Goal: Transaction & Acquisition: Purchase product/service

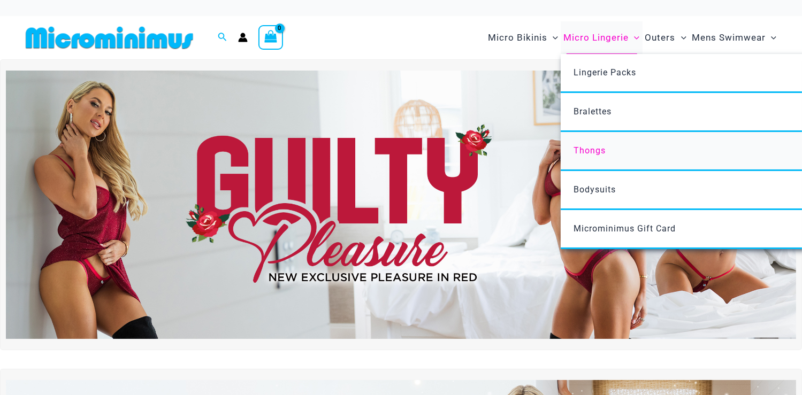
click at [590, 159] on link "Thongs" at bounding box center [720, 151] width 318 height 39
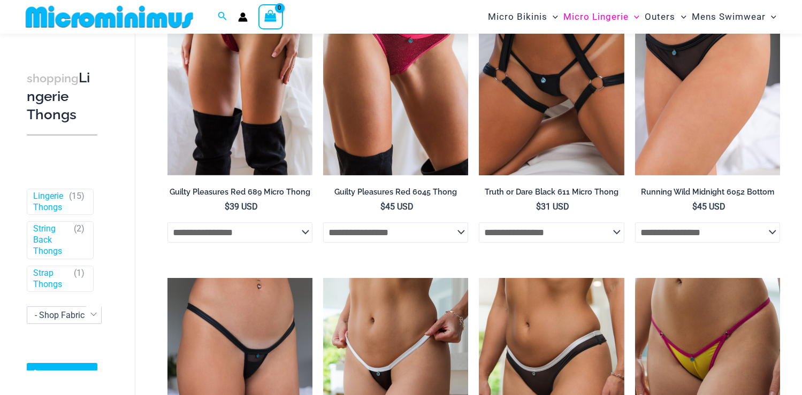
scroll to position [53, 0]
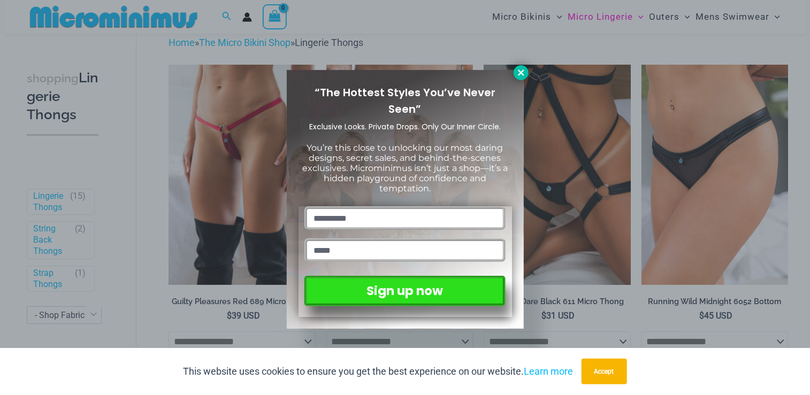
click at [520, 72] on icon at bounding box center [521, 73] width 6 height 6
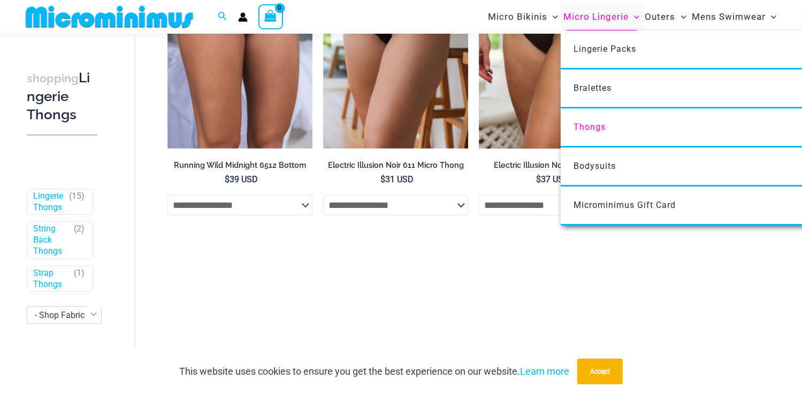
scroll to position [481, 0]
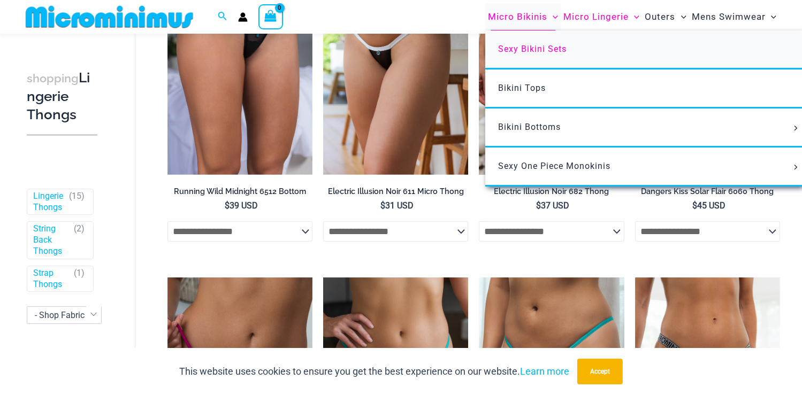
click at [529, 51] on span "Sexy Bikini Sets" at bounding box center [532, 49] width 68 height 10
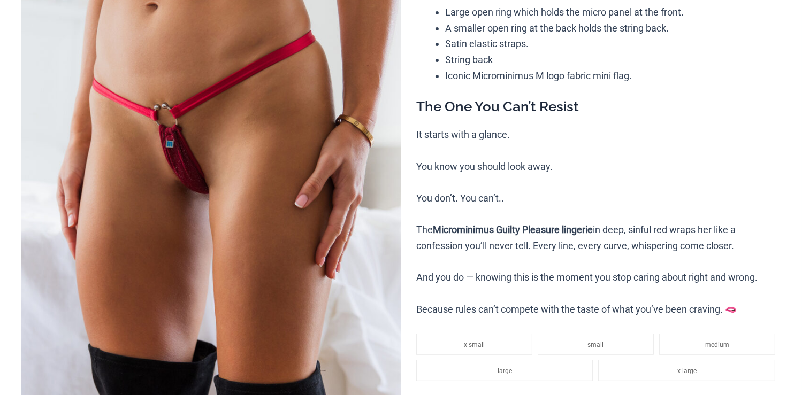
scroll to position [160, 0]
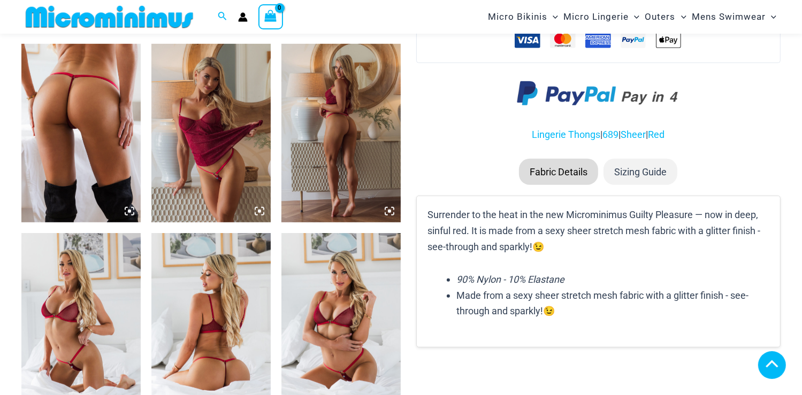
click at [341, 124] on img at bounding box center [340, 133] width 119 height 179
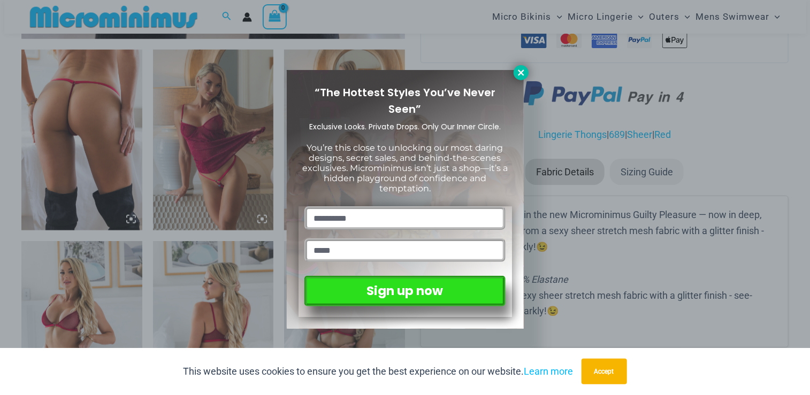
click at [520, 75] on icon at bounding box center [521, 73] width 10 height 10
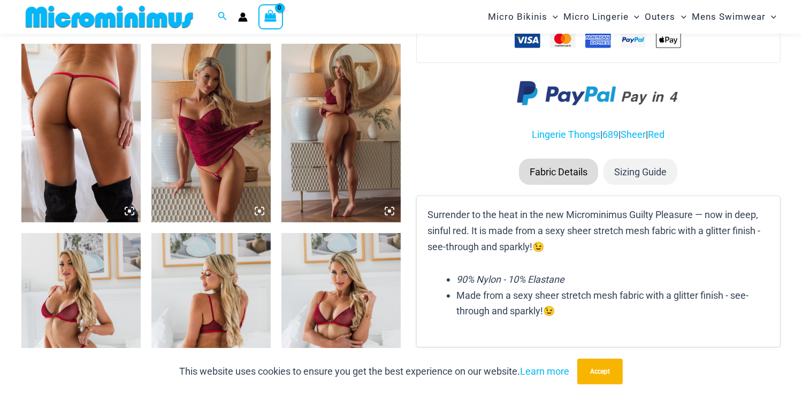
click at [386, 208] on icon at bounding box center [386, 209] width 2 height 2
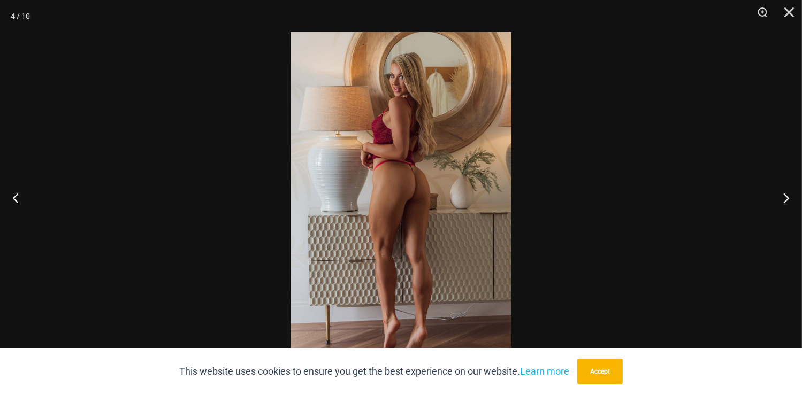
click at [401, 126] on img at bounding box center [400, 197] width 221 height 331
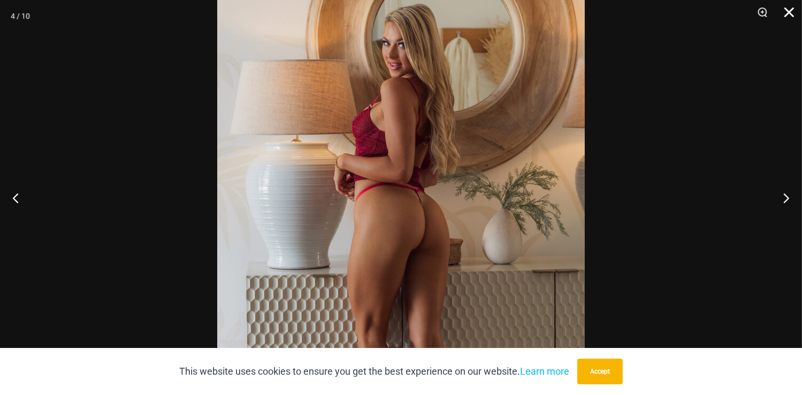
click at [793, 11] on button "Close" at bounding box center [785, 16] width 27 height 32
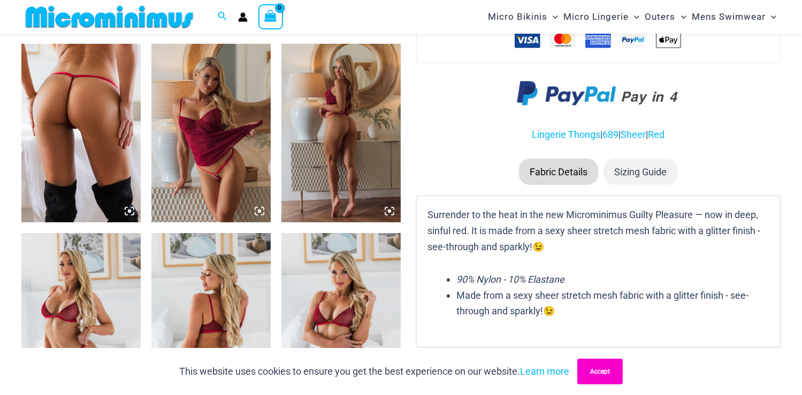
click at [589, 371] on button "Accept" at bounding box center [599, 372] width 45 height 26
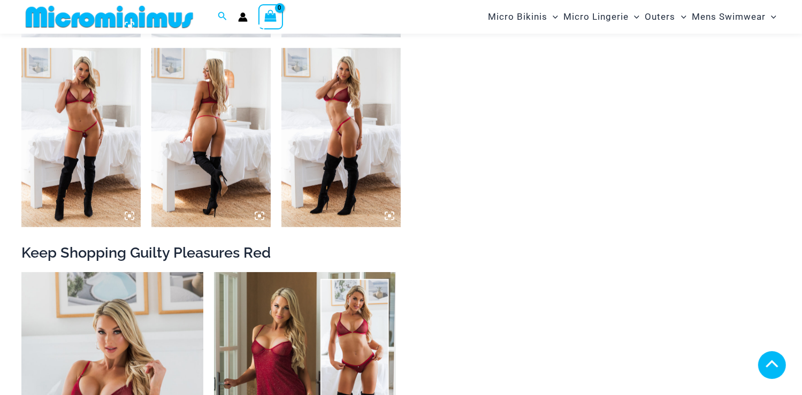
scroll to position [1008, 0]
click at [245, 125] on img at bounding box center [210, 138] width 119 height 179
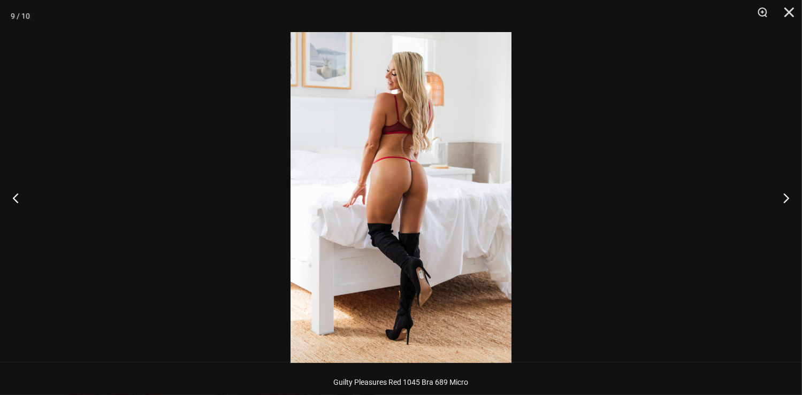
click at [375, 204] on img at bounding box center [400, 197] width 221 height 331
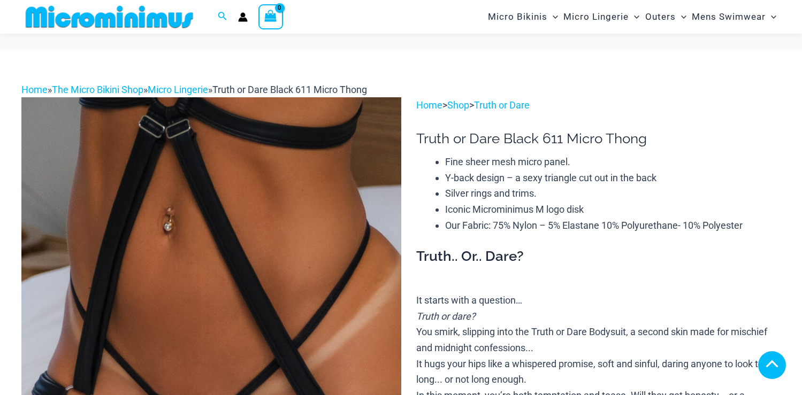
scroll to position [695, 0]
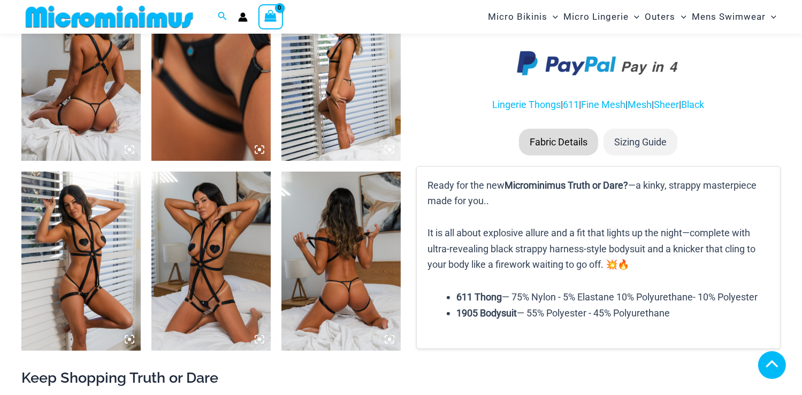
click at [217, 238] on img at bounding box center [210, 261] width 119 height 179
click at [217, 234] on img at bounding box center [210, 261] width 119 height 179
click at [257, 337] on icon at bounding box center [260, 340] width 10 height 10
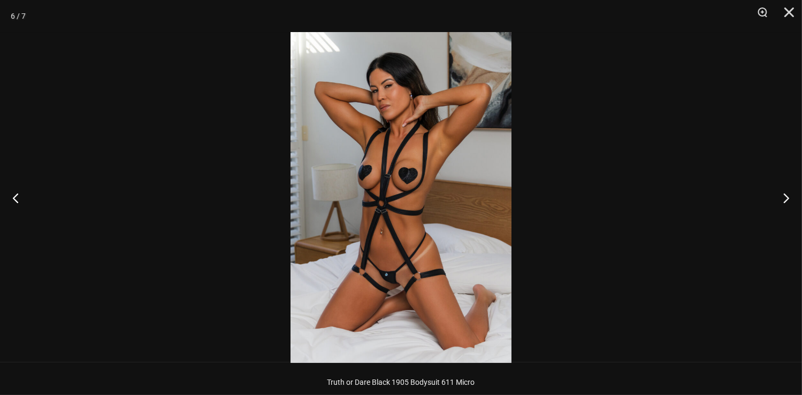
click at [395, 118] on img at bounding box center [400, 197] width 221 height 331
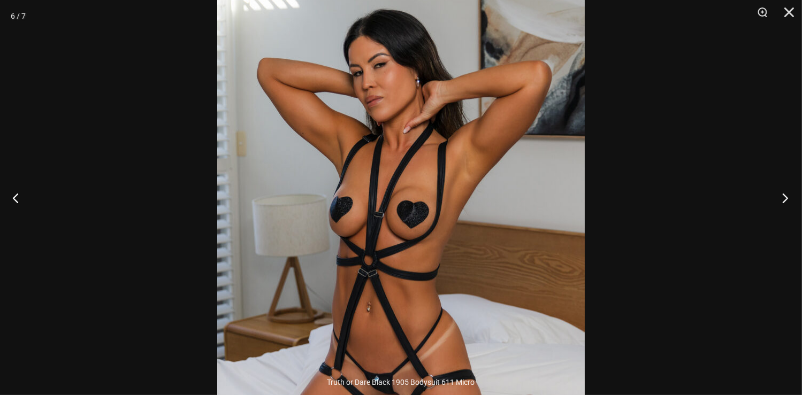
click at [781, 193] on button "Next" at bounding box center [782, 197] width 40 height 53
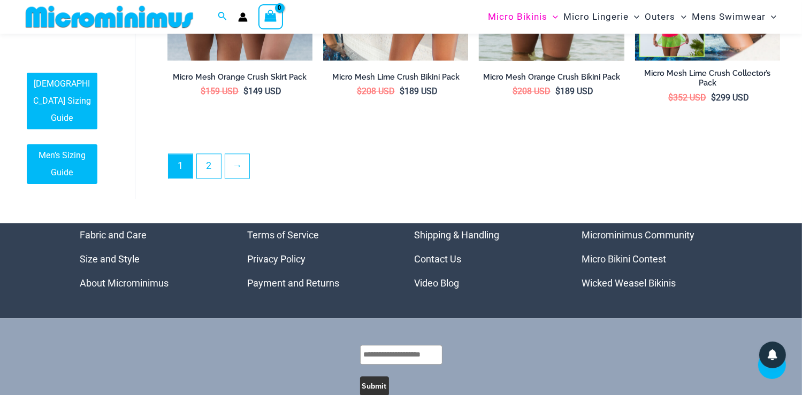
scroll to position [2345, 0]
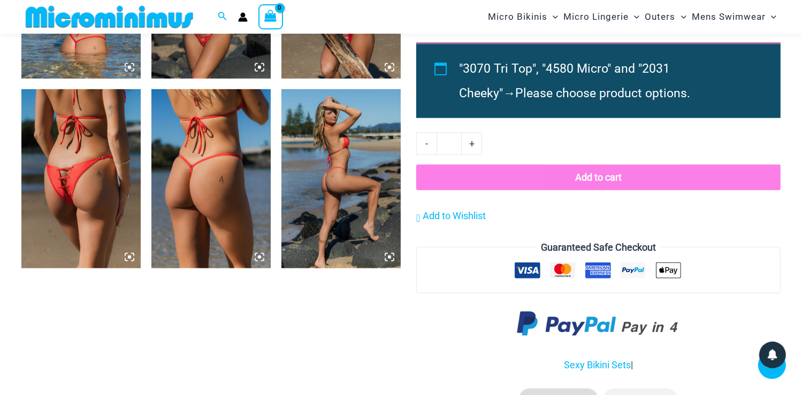
scroll to position [1170, 0]
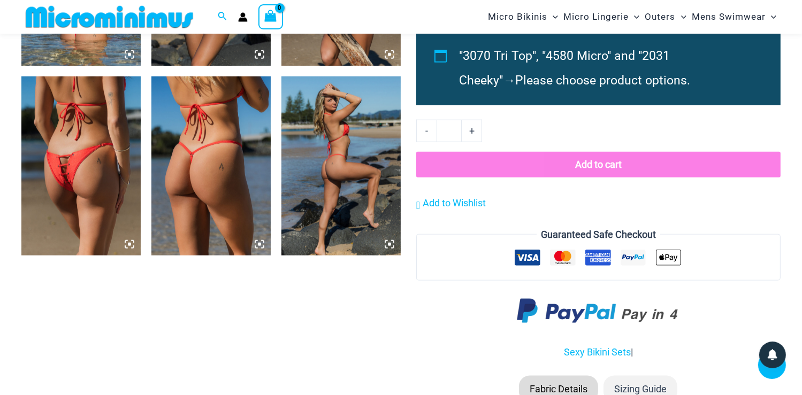
click at [243, 204] on img at bounding box center [210, 165] width 119 height 179
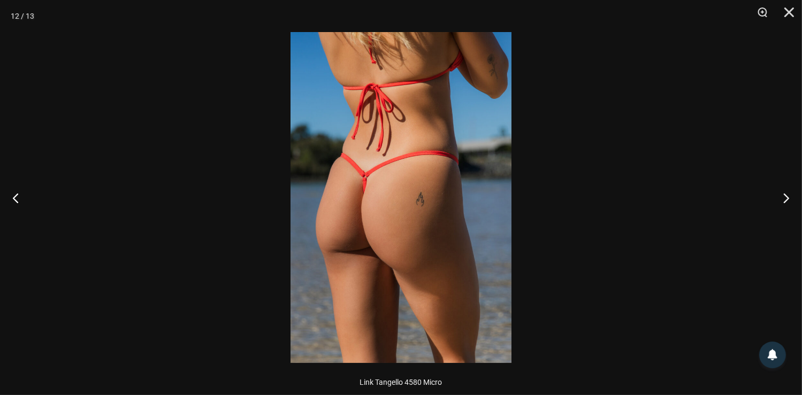
click at [381, 160] on img at bounding box center [400, 197] width 221 height 331
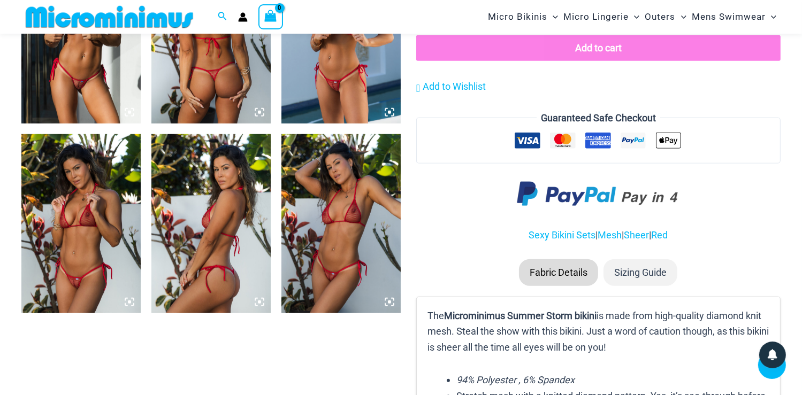
scroll to position [1113, 0]
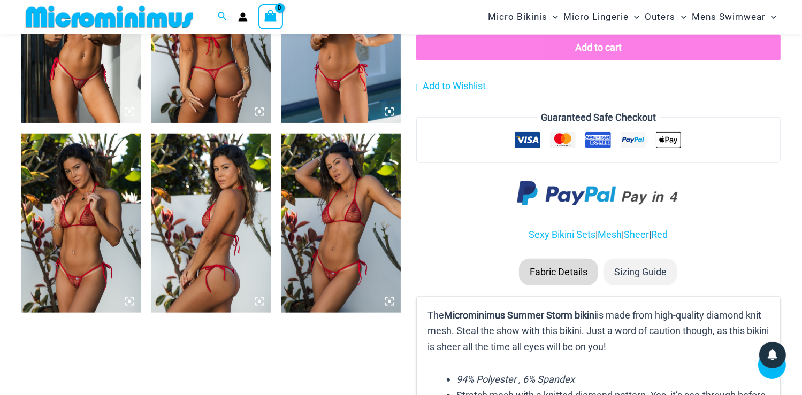
click at [362, 189] on img at bounding box center [340, 223] width 119 height 179
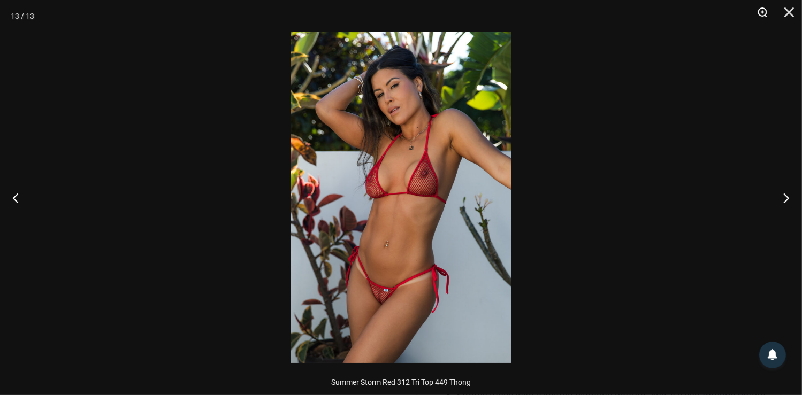
click at [763, 16] on button "Zoom" at bounding box center [758, 16] width 27 height 32
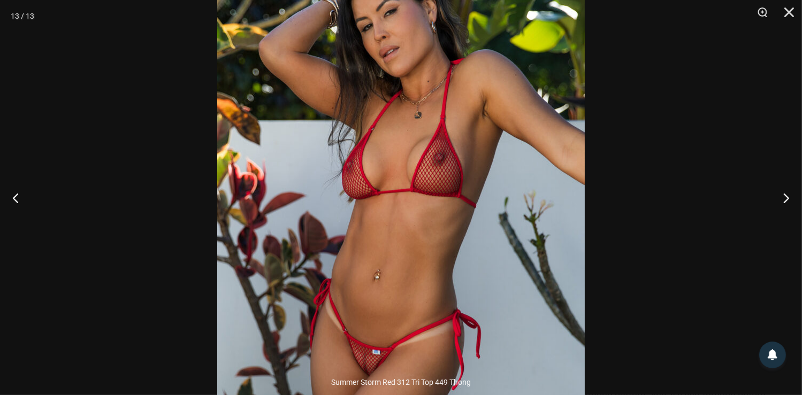
click at [552, 112] on img at bounding box center [400, 197] width 367 height 551
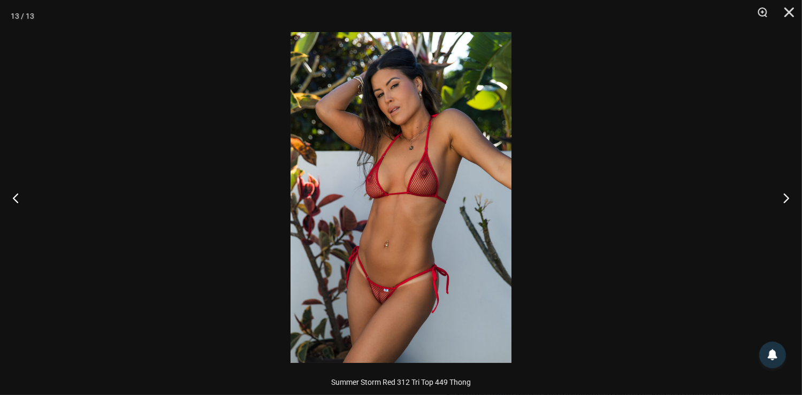
click at [436, 119] on img at bounding box center [400, 197] width 221 height 331
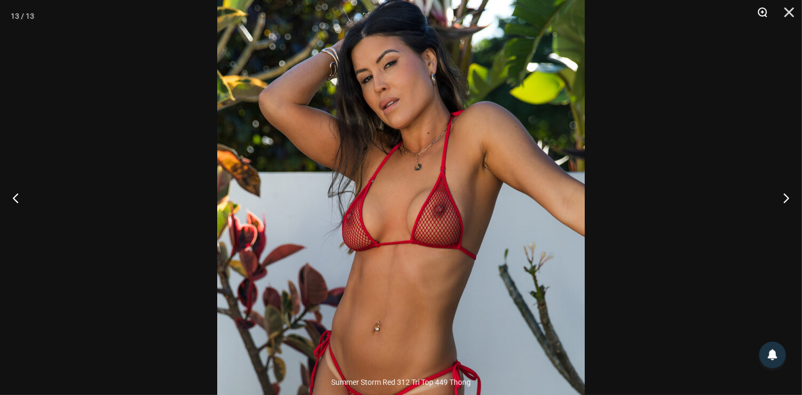
click at [789, 12] on button "Close" at bounding box center [785, 16] width 27 height 32
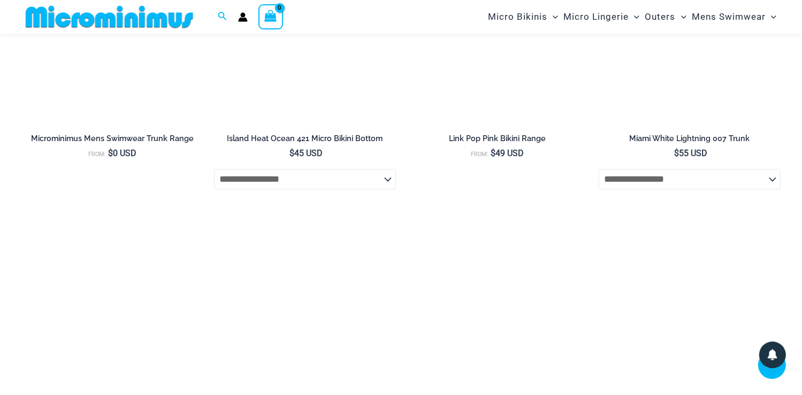
scroll to position [2236, 0]
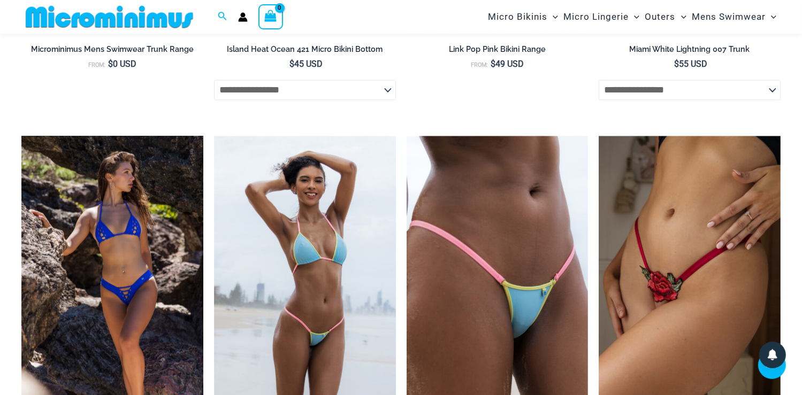
click at [158, 244] on img at bounding box center [112, 272] width 182 height 273
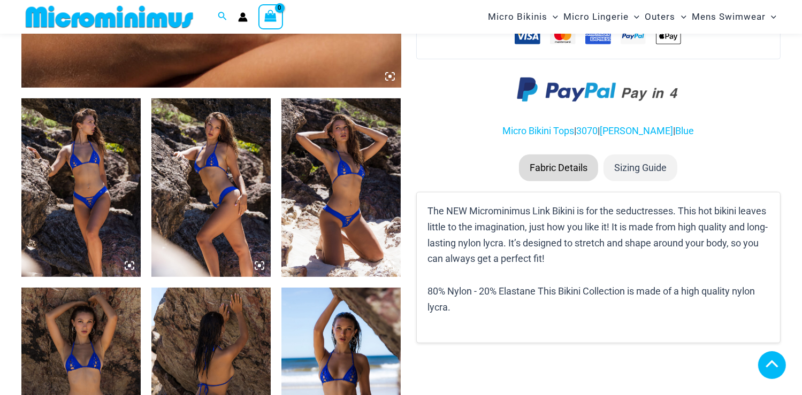
scroll to position [579, 0]
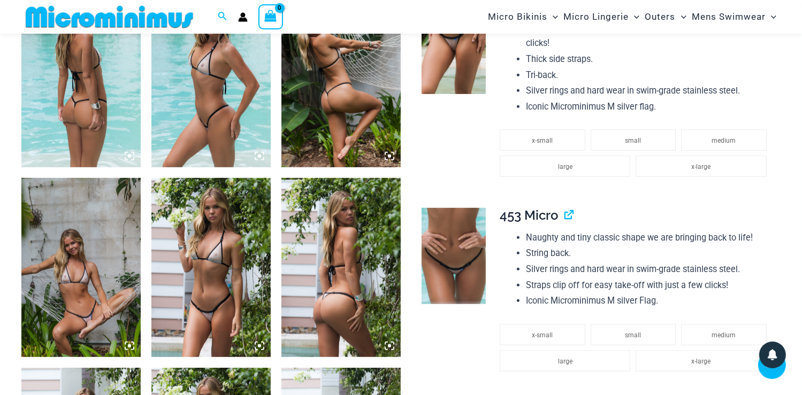
scroll to position [685, 0]
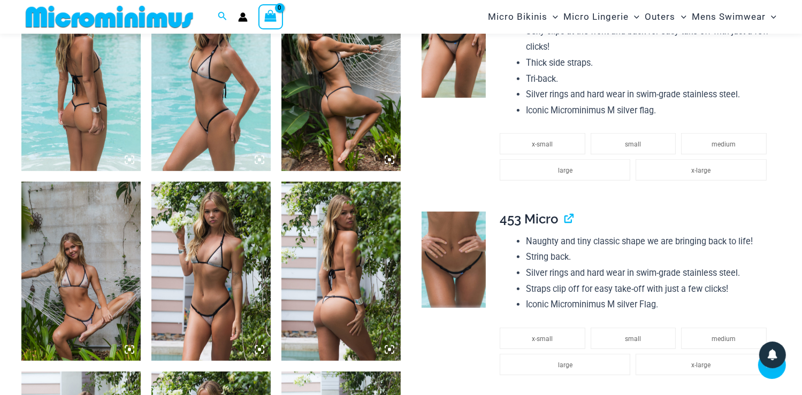
click at [101, 115] on img at bounding box center [80, 82] width 119 height 179
